Goal: Task Accomplishment & Management: Use online tool/utility

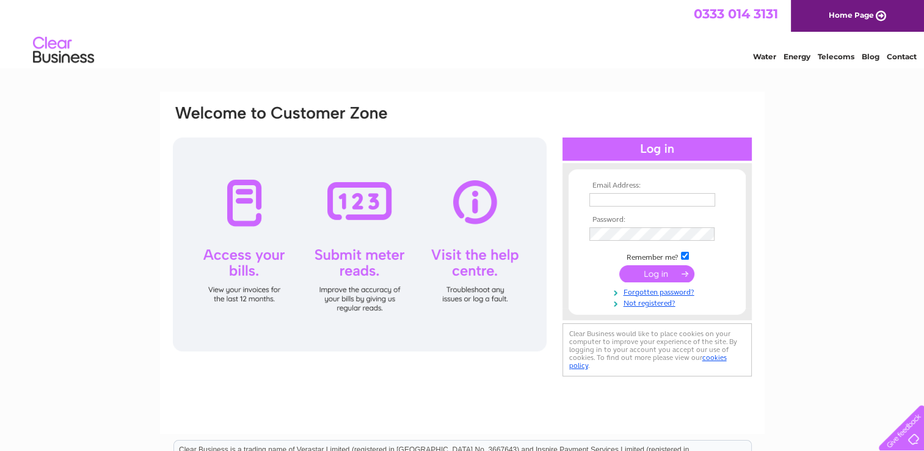
click at [654, 271] on input "submit" at bounding box center [656, 273] width 75 height 17
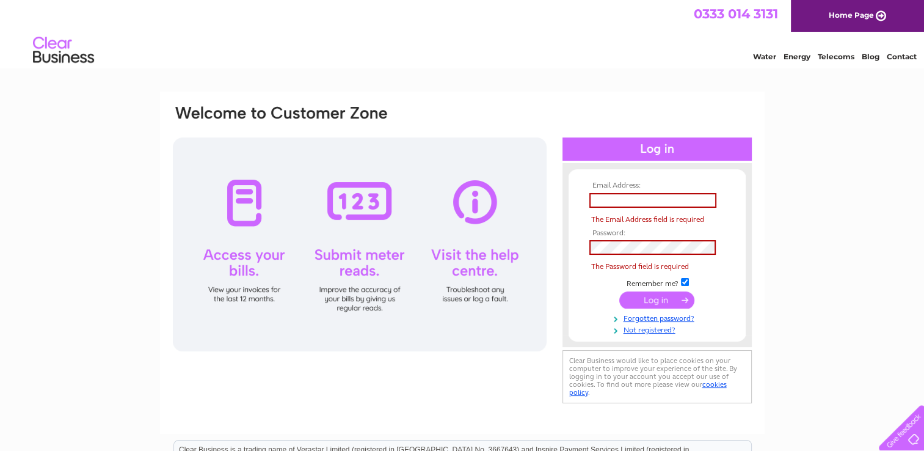
click at [655, 295] on input "submit" at bounding box center [656, 299] width 75 height 17
click at [362, 260] on div at bounding box center [360, 244] width 374 height 214
click at [654, 145] on div at bounding box center [657, 148] width 189 height 23
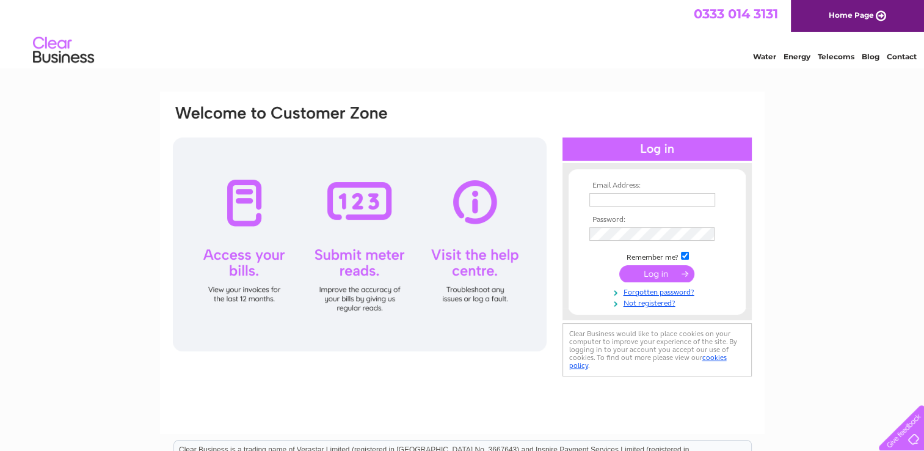
click at [652, 272] on input "submit" at bounding box center [656, 273] width 75 height 17
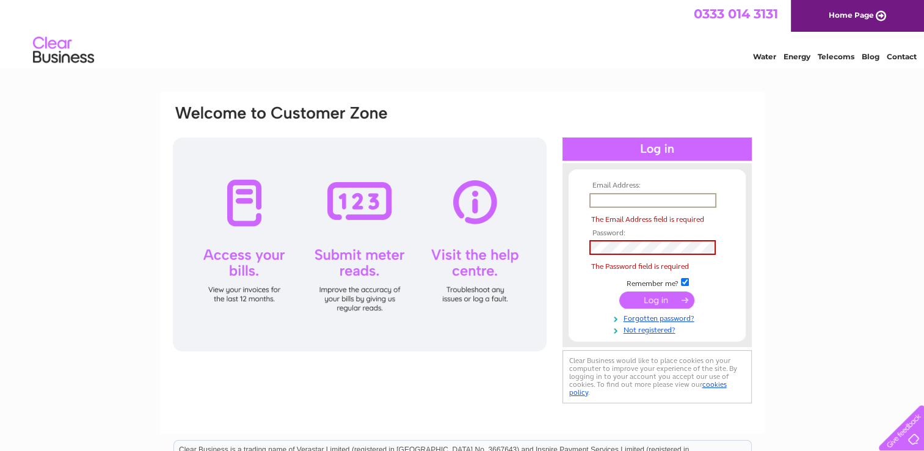
click at [594, 199] on input "text" at bounding box center [653, 200] width 127 height 15
type input "[EMAIL_ADDRESS][DOMAIN_NAME]"
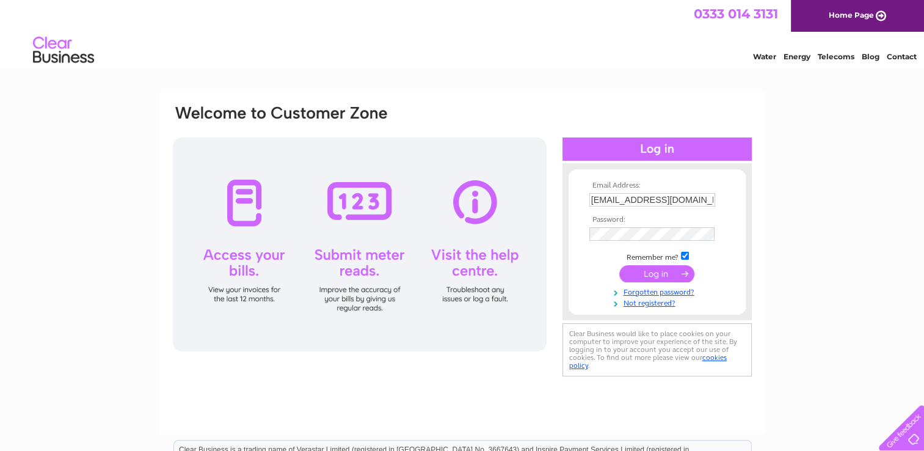
click at [664, 271] on input "submit" at bounding box center [656, 273] width 75 height 17
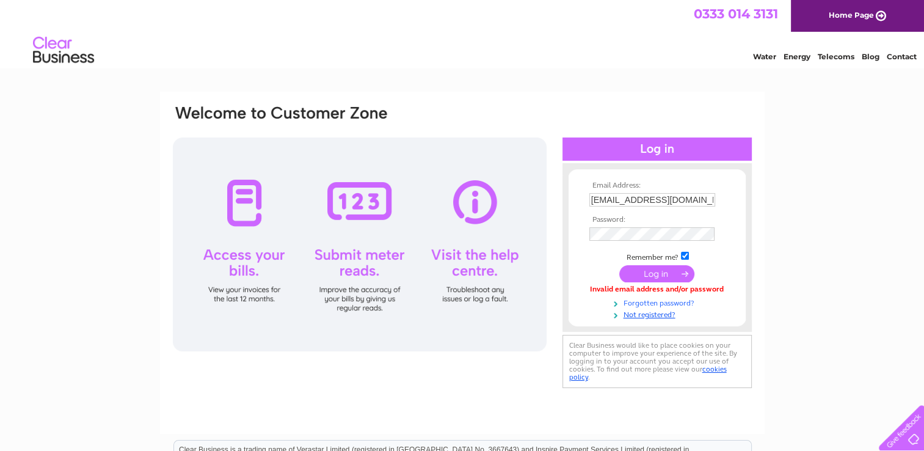
click at [646, 301] on link "Forgotten password?" at bounding box center [659, 302] width 139 height 12
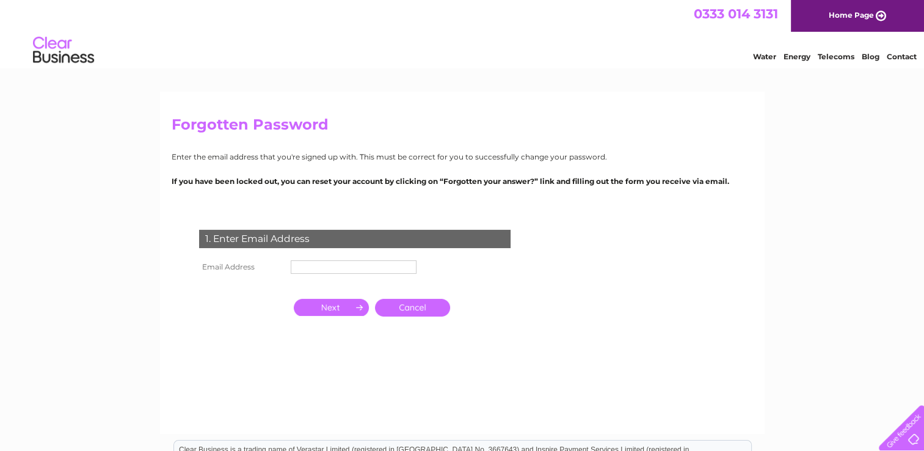
click at [296, 266] on input "text" at bounding box center [354, 266] width 126 height 13
type input "[EMAIL_ADDRESS][DOMAIN_NAME]"
click at [334, 303] on input "button" at bounding box center [331, 307] width 75 height 17
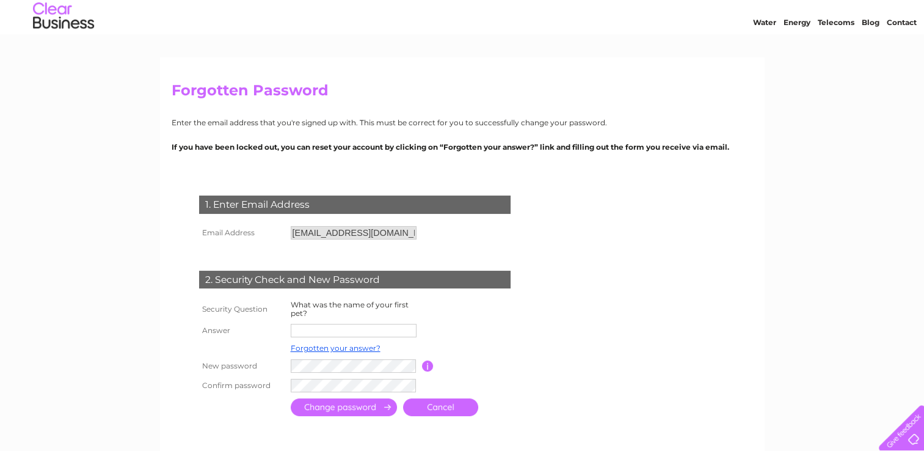
scroll to position [61, 0]
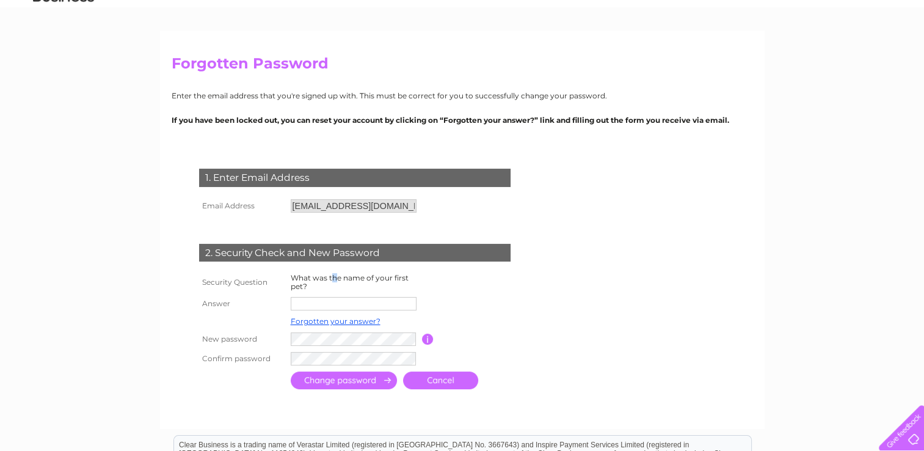
click at [335, 274] on label "What was the name of your first pet?" at bounding box center [350, 282] width 118 height 18
drag, startPoint x: 335, startPoint y: 274, endPoint x: 340, endPoint y: 321, distance: 47.3
click at [340, 321] on link "Forgotten your answer?" at bounding box center [336, 320] width 90 height 9
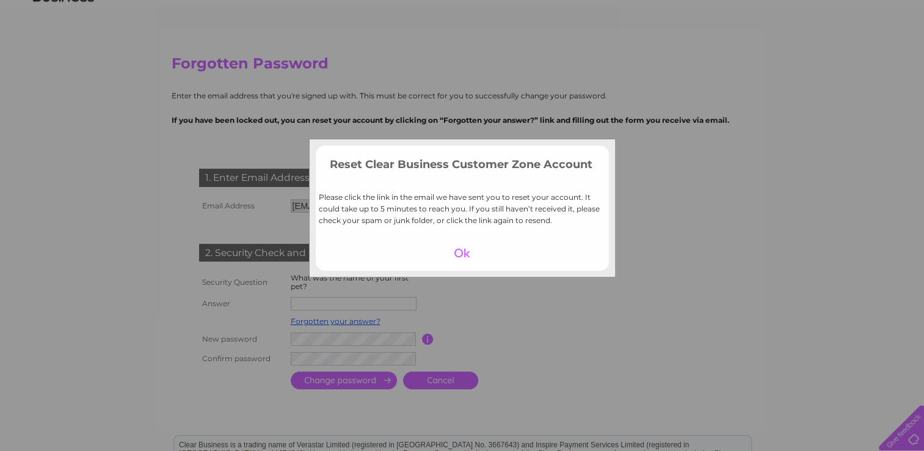
click at [465, 252] on div at bounding box center [462, 252] width 75 height 17
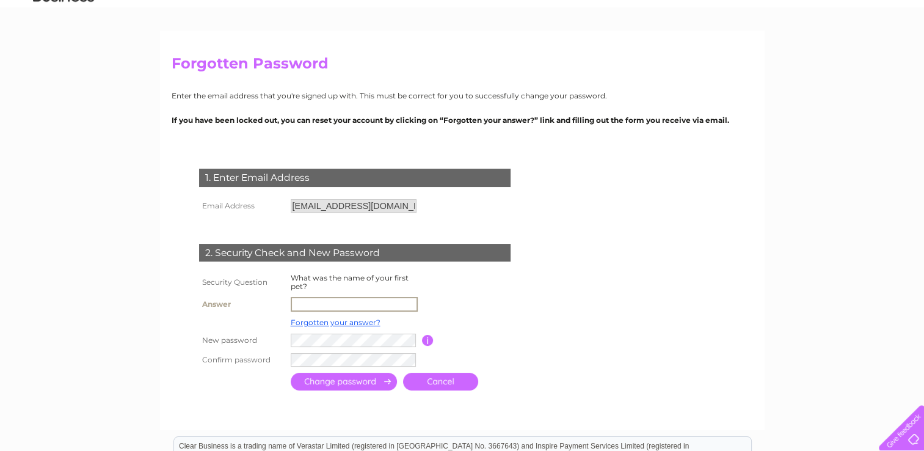
click at [299, 305] on input "text" at bounding box center [354, 304] width 127 height 15
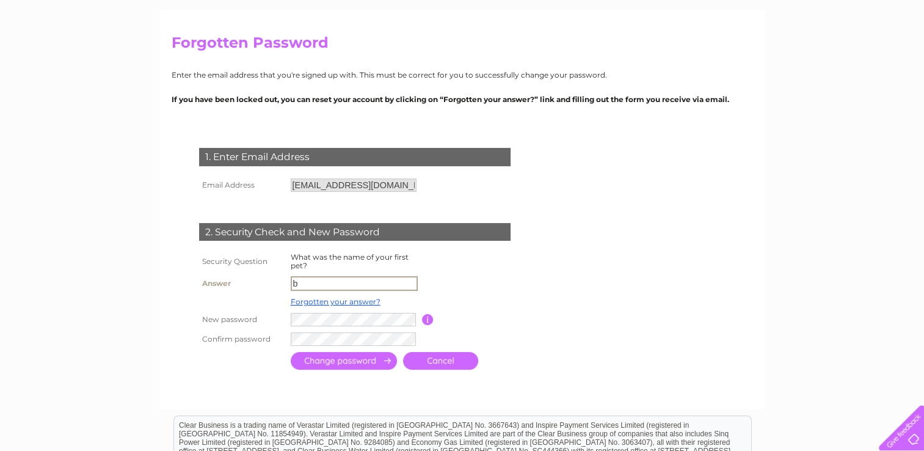
scroll to position [82, 0]
type input "bud"
click at [332, 357] on input "submit" at bounding box center [344, 360] width 106 height 18
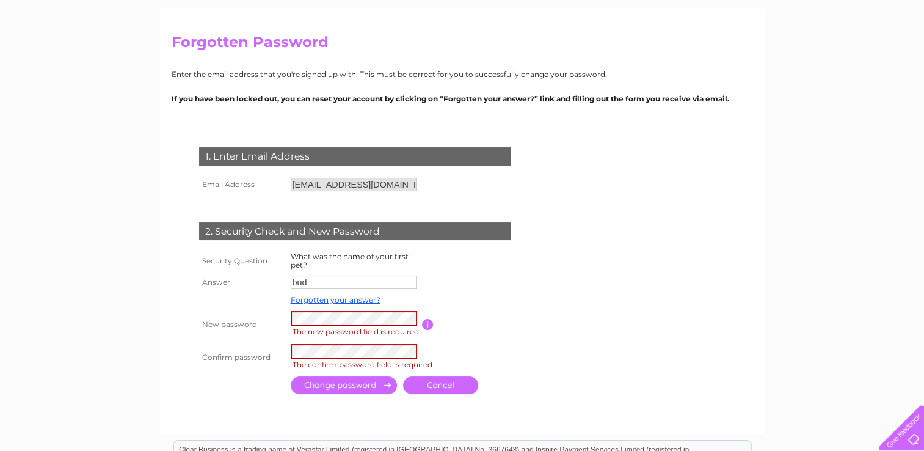
click at [430, 380] on link "Cancel" at bounding box center [440, 385] width 75 height 18
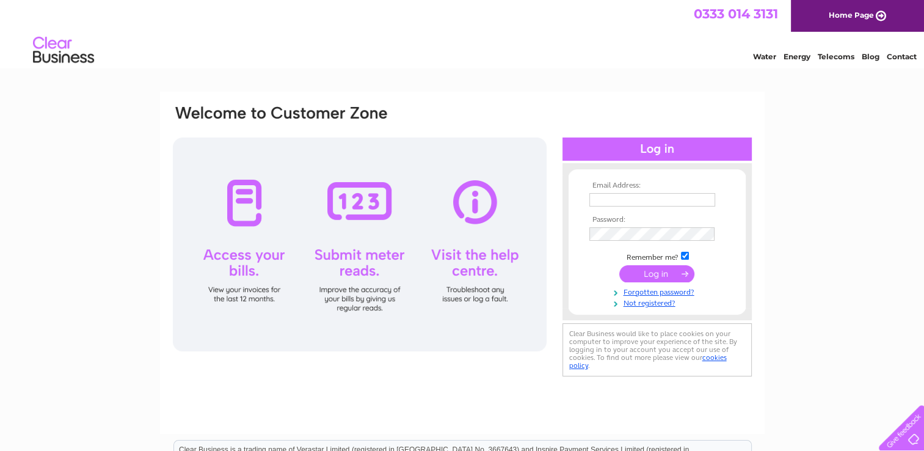
click at [645, 145] on div at bounding box center [657, 148] width 189 height 23
click at [652, 272] on input "submit" at bounding box center [656, 273] width 75 height 17
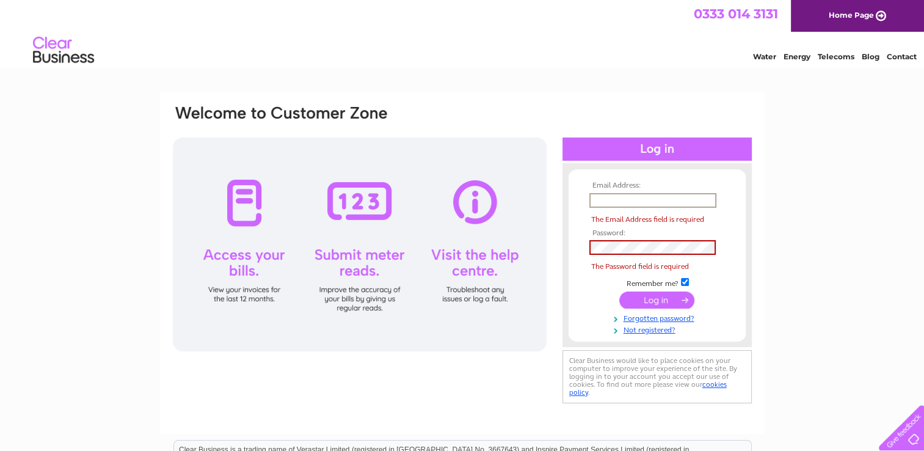
click at [598, 201] on input "text" at bounding box center [653, 200] width 127 height 15
type input "isobel929@outlook.com"
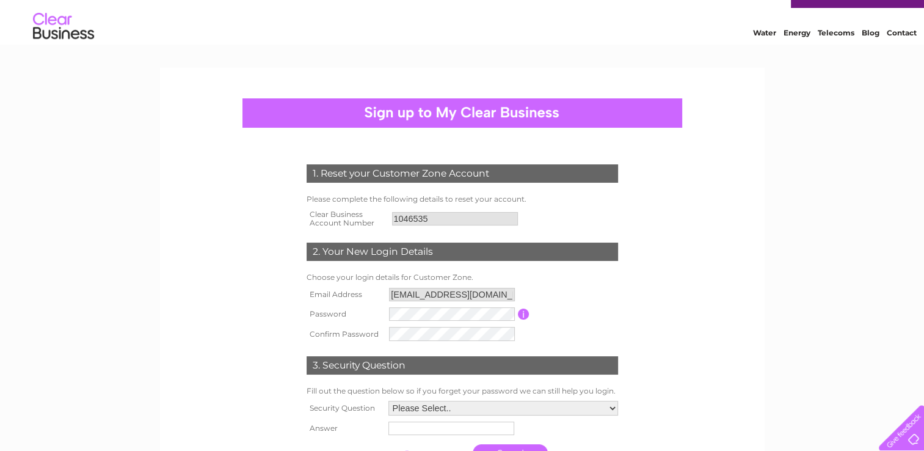
scroll to position [61, 0]
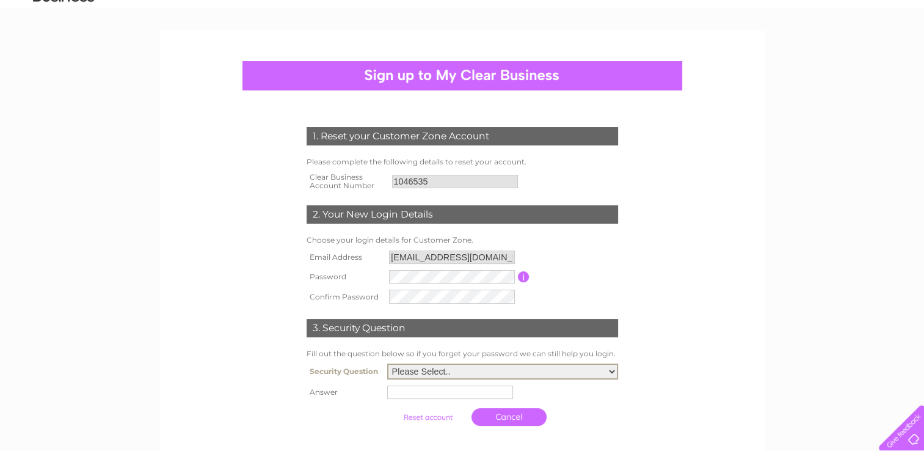
click at [612, 370] on select "Please Select.. In what town or city was your first job? In what town or city d…" at bounding box center [502, 371] width 231 height 16
select select "5"
click at [387, 364] on select "Please Select.. In what town or city was your first job? In what town or city d…" at bounding box center [502, 371] width 231 height 16
click at [394, 393] on input "text" at bounding box center [452, 391] width 127 height 15
type input "bud"
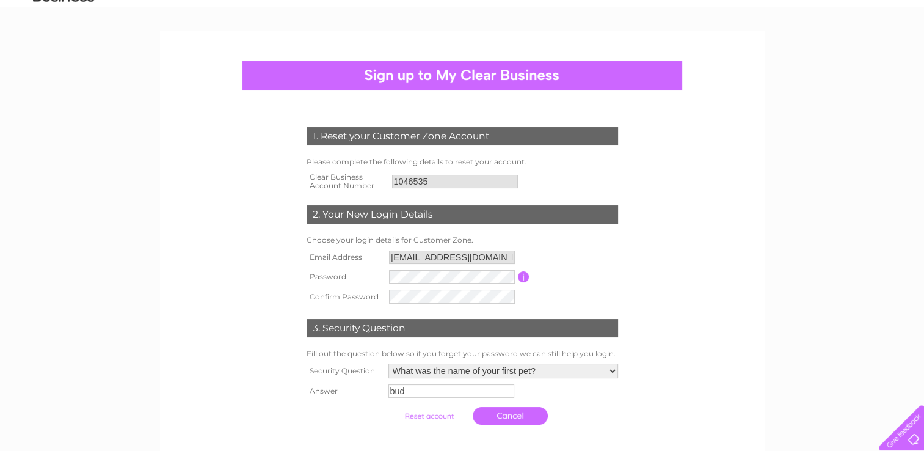
click at [432, 417] on input "submit" at bounding box center [429, 415] width 75 height 17
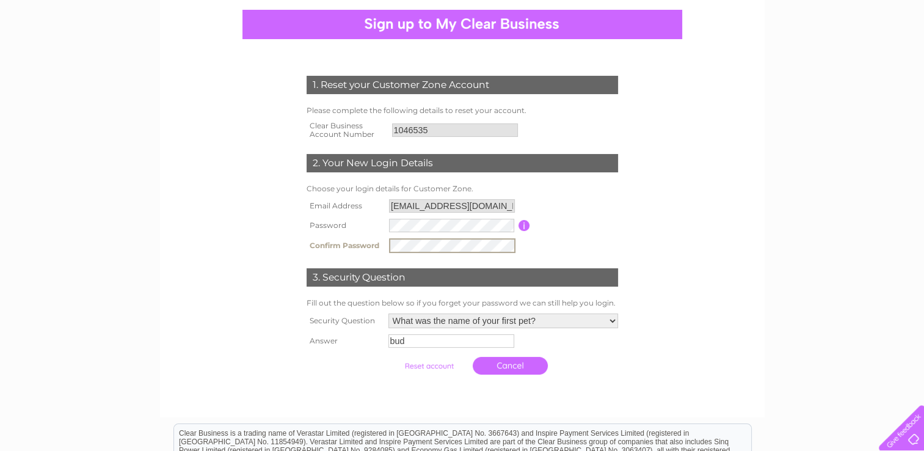
scroll to position [114, 0]
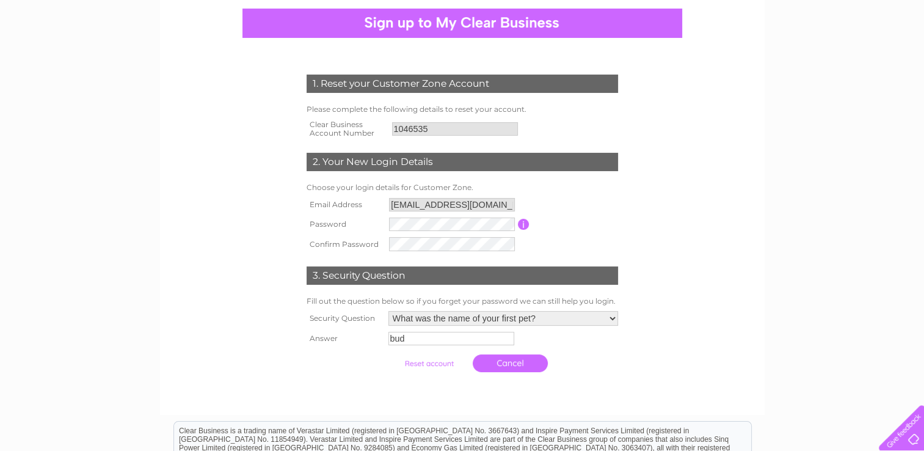
click at [419, 365] on input "submit" at bounding box center [429, 363] width 75 height 17
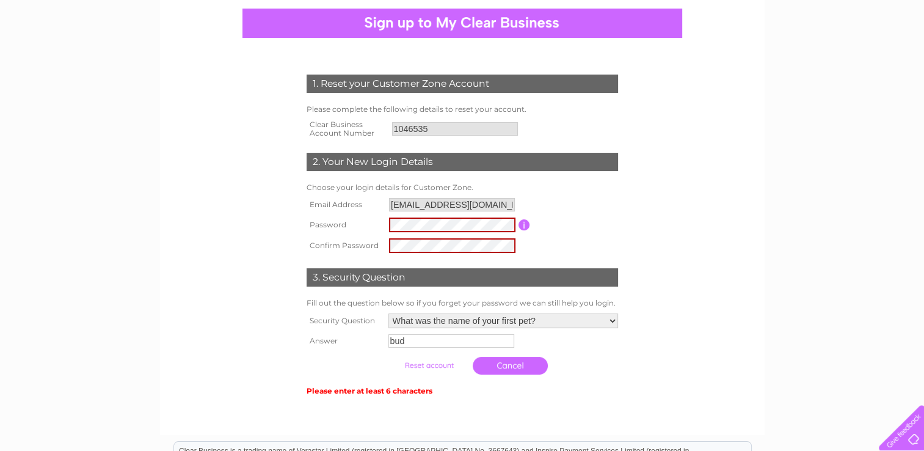
click at [412, 365] on input "submit" at bounding box center [429, 365] width 75 height 17
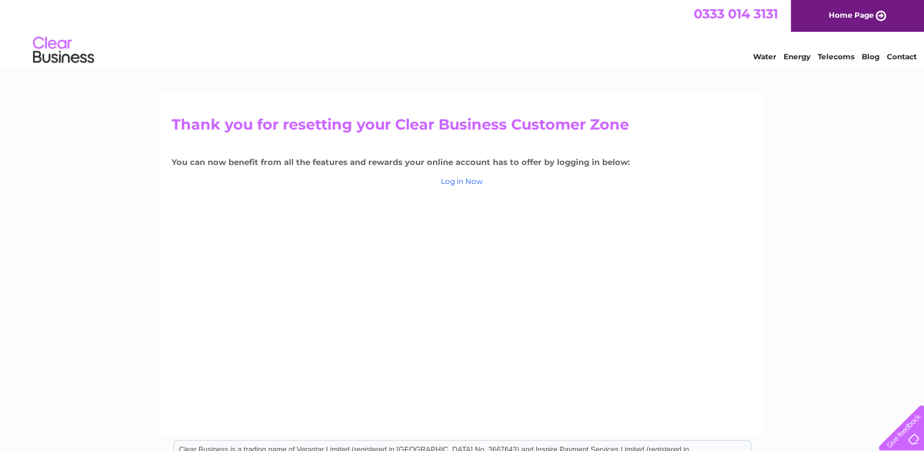
click at [457, 180] on link "Log in Now" at bounding box center [462, 181] width 42 height 9
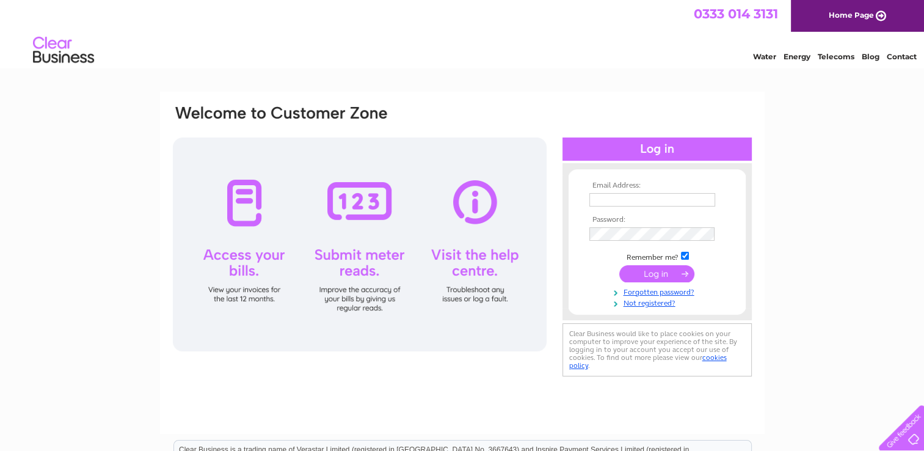
type input "Isobel929@outlook.com"
click at [657, 271] on input "submit" at bounding box center [656, 273] width 75 height 17
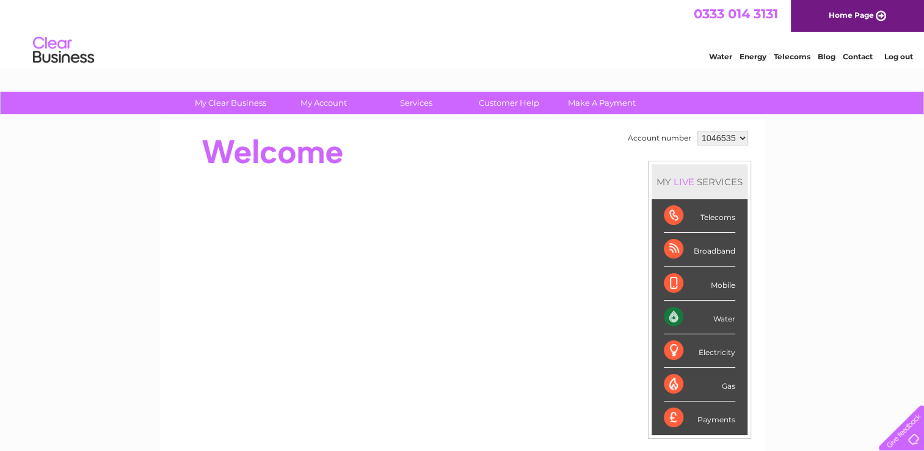
click at [673, 313] on div "Water" at bounding box center [699, 318] width 71 height 34
click at [721, 319] on div "Water" at bounding box center [699, 318] width 71 height 34
drag, startPoint x: 721, startPoint y: 319, endPoint x: 670, endPoint y: 314, distance: 50.9
click at [670, 314] on div "Water" at bounding box center [699, 318] width 71 height 34
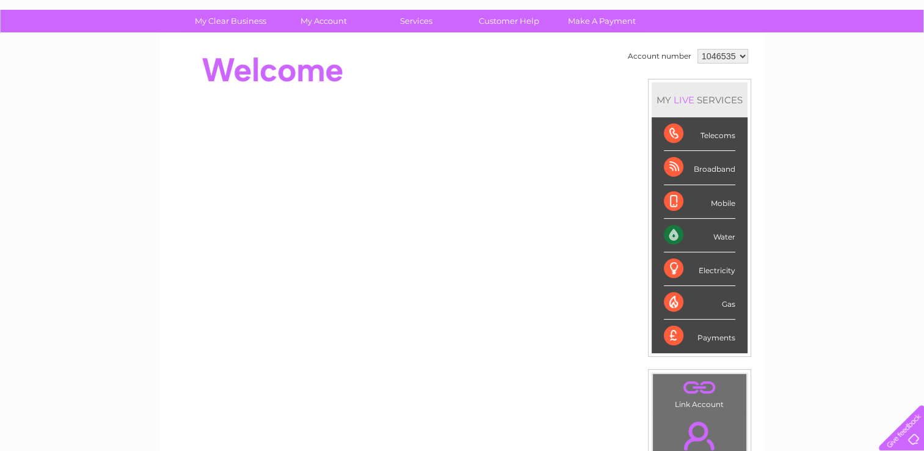
scroll to position [61, 0]
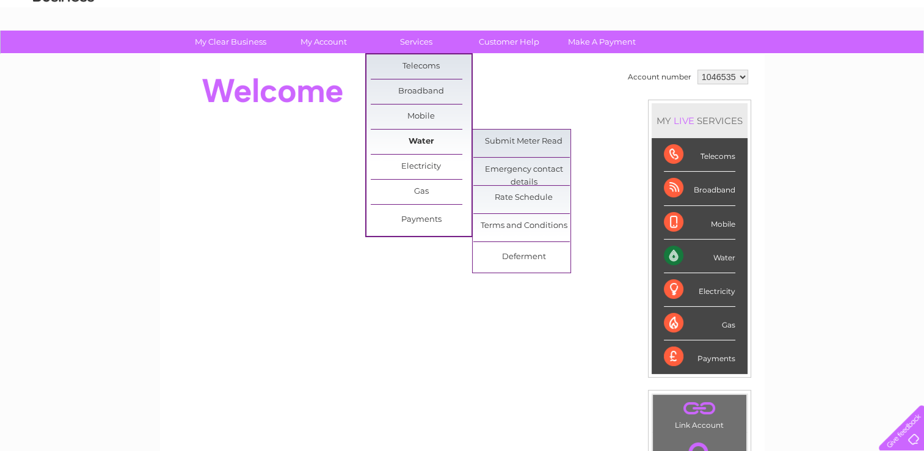
click at [408, 137] on link "Water" at bounding box center [421, 142] width 101 height 24
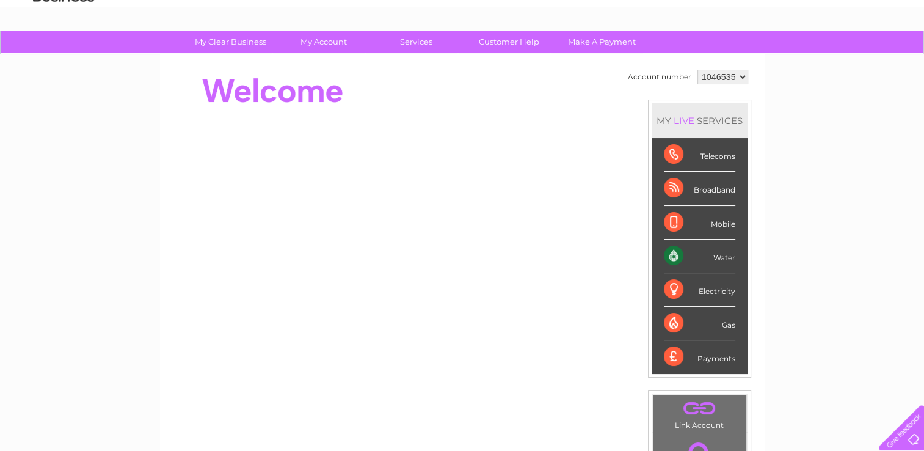
click at [671, 252] on div "Water" at bounding box center [699, 256] width 71 height 34
click at [673, 250] on div "Water" at bounding box center [699, 256] width 71 height 34
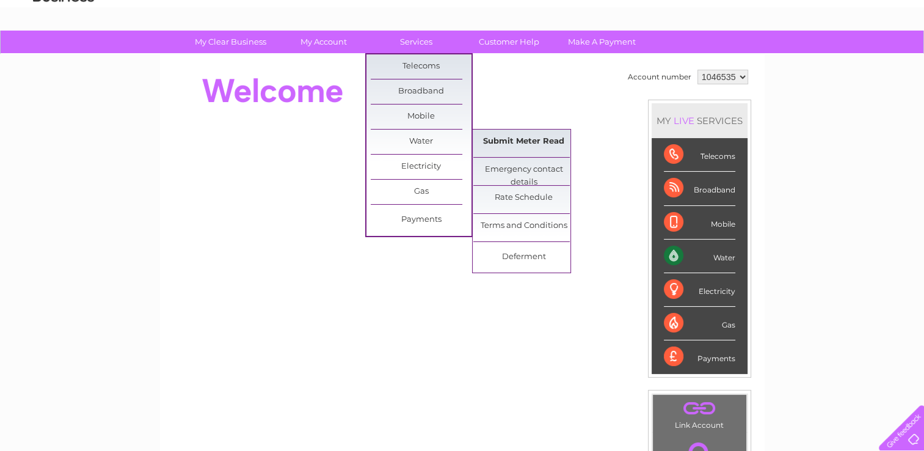
click at [495, 141] on link "Submit Meter Read" at bounding box center [523, 142] width 101 height 24
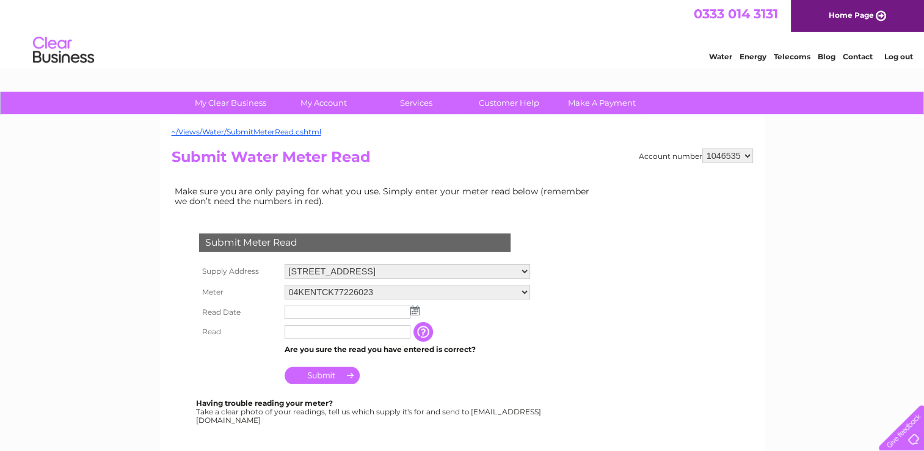
click at [530, 289] on select "04KENTCK77226023 06ELSTER10A088424 06ELSTER18T598192" at bounding box center [408, 292] width 246 height 15
select select "335062"
click at [285, 285] on select "04KENTCK77226023 06ELSTER10A088424 06ELSTER18T598192" at bounding box center [408, 293] width 246 height 16
click at [416, 309] on img at bounding box center [415, 310] width 9 height 10
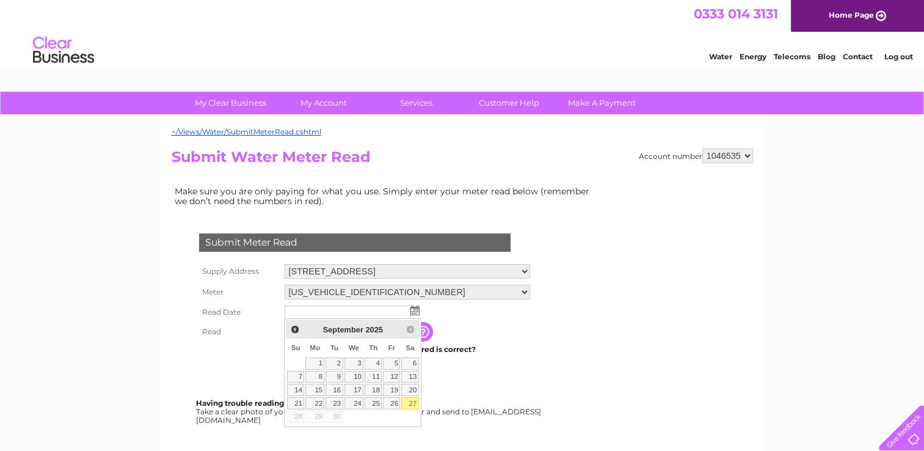
click at [410, 399] on link "27" at bounding box center [409, 403] width 17 height 12
type input "2025/09/27"
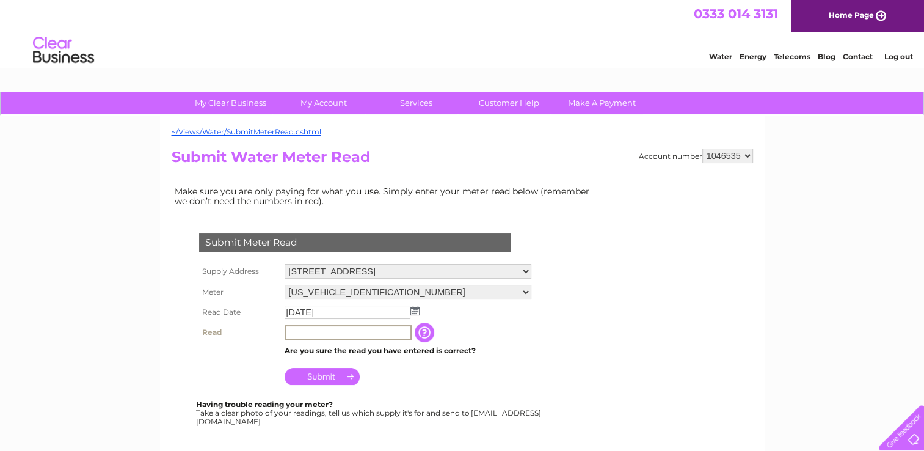
click at [290, 331] on input "text" at bounding box center [348, 332] width 127 height 15
type input "10096"
click at [320, 373] on input "Submit" at bounding box center [322, 375] width 75 height 17
